Goal: Information Seeking & Learning: Learn about a topic

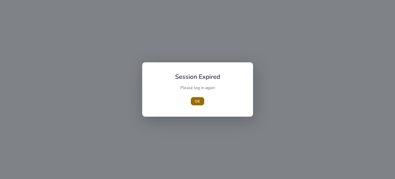
click at [196, 103] on span "OK" at bounding box center [197, 100] width 5 height 5
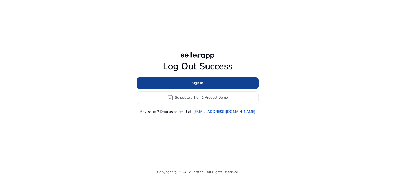
click at [190, 83] on span at bounding box center [197, 83] width 122 height 12
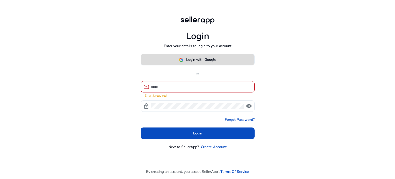
click at [200, 60] on span "Login with Google" at bounding box center [201, 59] width 30 height 5
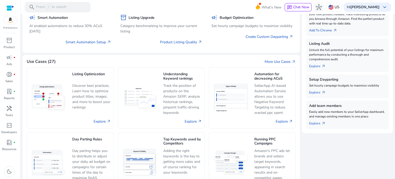
scroll to position [51, 0]
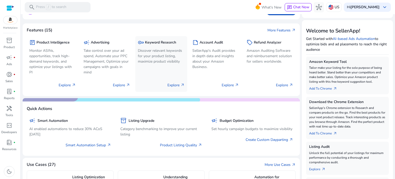
click at [165, 69] on div "key Keyword Research Discover relevant keywords for your product listing, maxim…" at bounding box center [161, 64] width 52 height 56
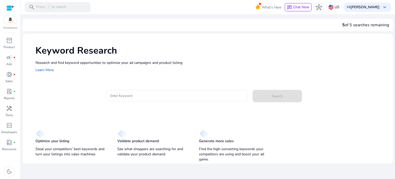
click at [133, 98] on div at bounding box center [176, 95] width 133 height 11
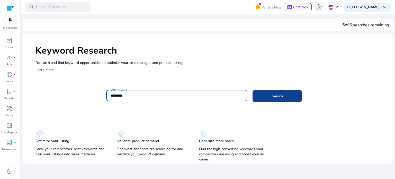
type input "*********"
click at [262, 98] on span at bounding box center [276, 96] width 49 height 12
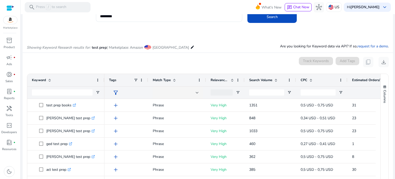
scroll to position [61, 0]
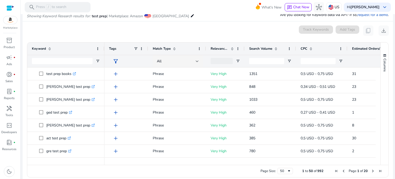
click at [371, 169] on span "Next Page" at bounding box center [373, 171] width 4 height 4
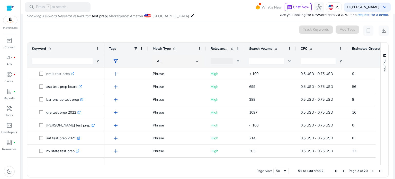
click at [275, 49] on span at bounding box center [276, 49] width 4 height 4
drag, startPoint x: 249, startPoint y: 162, endPoint x: 219, endPoint y: 164, distance: 29.9
click at [219, 164] on div at bounding box center [239, 162] width 271 height 5
click at [278, 47] on span at bounding box center [276, 49] width 4 height 4
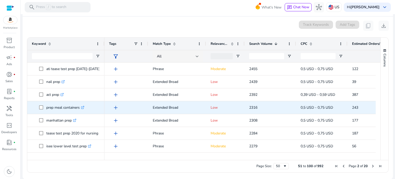
scroll to position [77, 0]
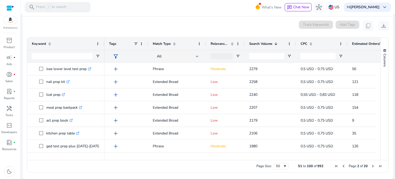
click at [341, 165] on span "Previous Page" at bounding box center [343, 166] width 4 height 4
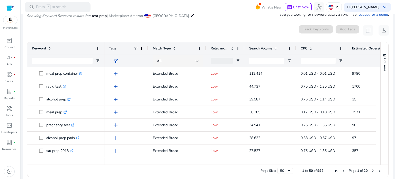
scroll to position [66, 0]
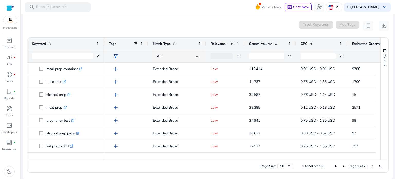
click at [371, 166] on span "Next Page" at bounding box center [373, 166] width 4 height 4
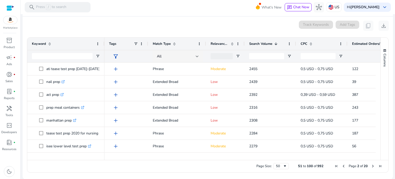
click at [371, 165] on span "Next Page" at bounding box center [373, 166] width 4 height 4
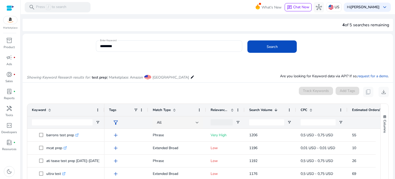
scroll to position [66, 0]
